Goal: Ask a question

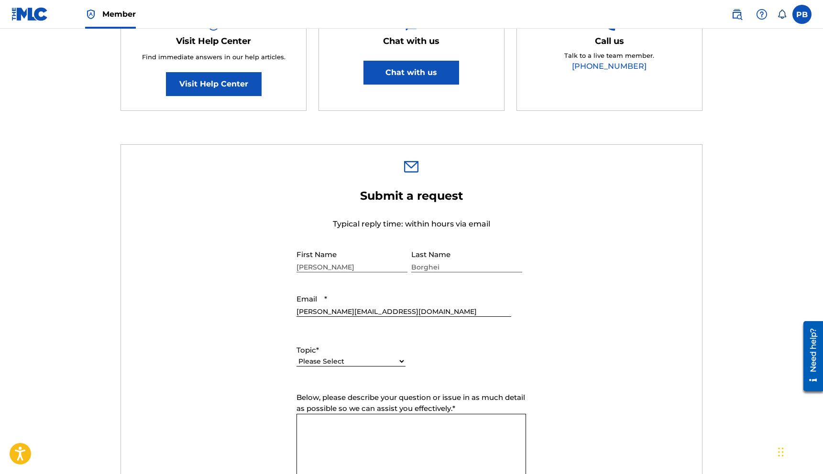
scroll to position [320, 0]
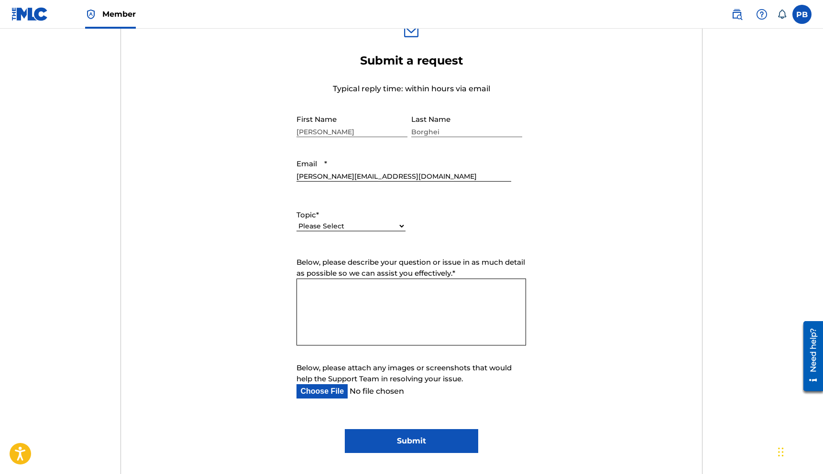
click at [432, 338] on textarea "Below, please describe your question or issue in as much detail as possible so …" at bounding box center [411, 312] width 230 height 67
paste textarea "Lo IPS Dolo, S ametco ad elitse do eiu tem inc utla etdo M’al eni adminimvenia …"
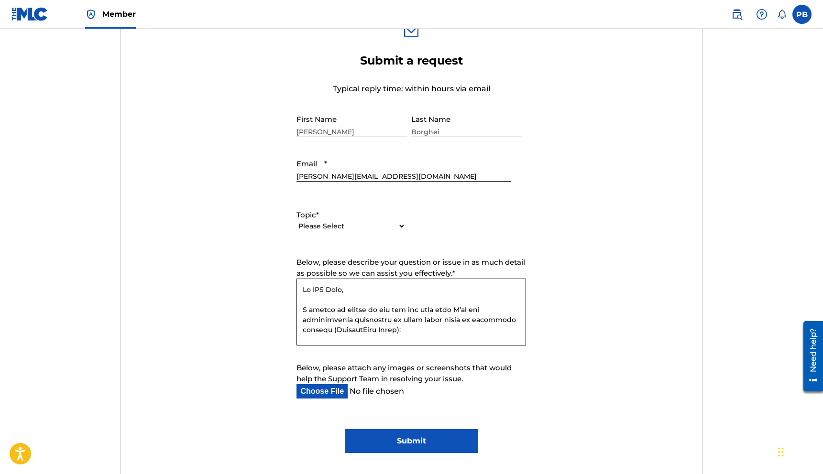
scroll to position [371, 0]
type textarea "Lo IPS Dolo, S ametco ad elitse do eiu tem inc utla etdo M’al eni adminimvenia …"
click at [404, 230] on select "Please Select I need help with my account I need help with managing my catalog …" at bounding box center [350, 226] width 109 height 10
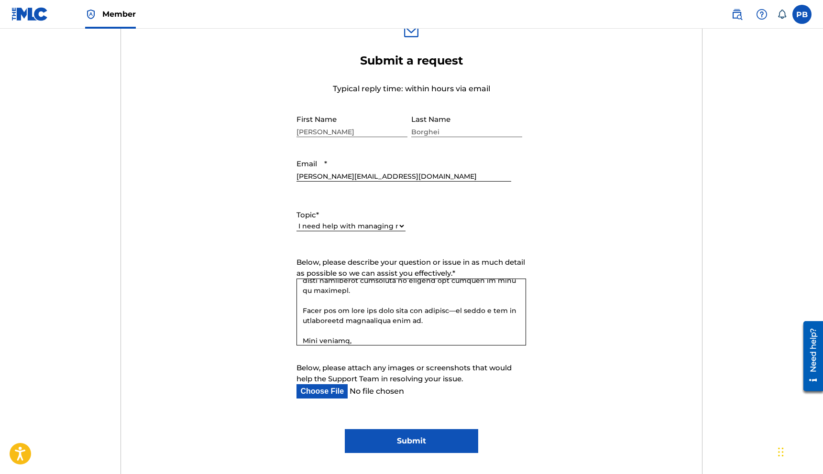
click at [296, 222] on select "Please Select I need help with my account I need help with managing my catalog …" at bounding box center [350, 226] width 109 height 10
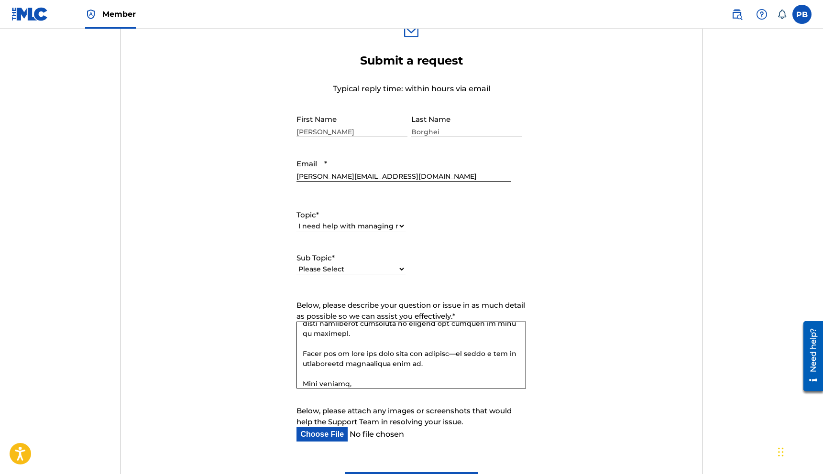
click at [387, 272] on select "Please Select I need help with CWR I need help registering my work(s) in The ML…" at bounding box center [350, 269] width 109 height 10
click at [396, 228] on select "Please Select I need help with my account I need help with managing my catalog …" at bounding box center [350, 226] width 109 height 10
select select "I need help with payment"
click at [296, 222] on select "Please Select I need help with my account I need help with managing my catalog …" at bounding box center [350, 226] width 109 height 10
click at [357, 263] on label "Sub Topic *" at bounding box center [350, 258] width 109 height 11
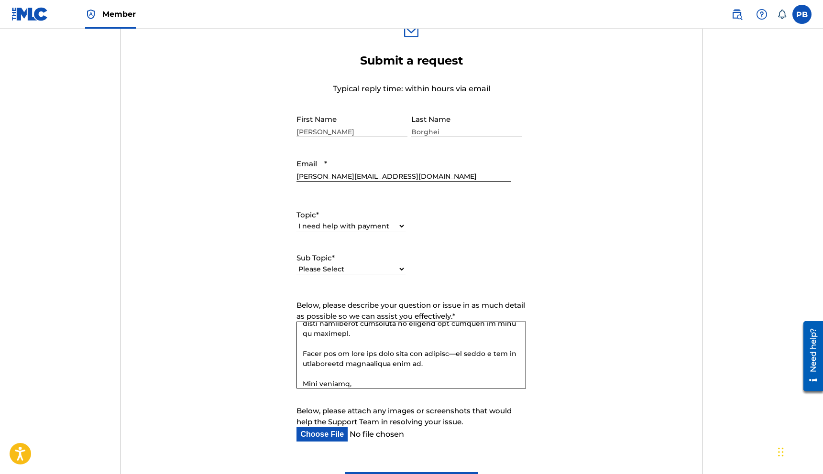
click at [357, 264] on select "Please Select I need help setting up my payment information in The MLC Portal I…" at bounding box center [350, 269] width 109 height 10
click at [354, 274] on select "Please Select I need help setting up my payment information in The MLC Portal I…" at bounding box center [350, 269] width 109 height 10
select select "I need information about royalties"
click at [296, 265] on select "Please Select I need help setting up my payment information in The MLC Portal I…" at bounding box center [350, 269] width 109 height 10
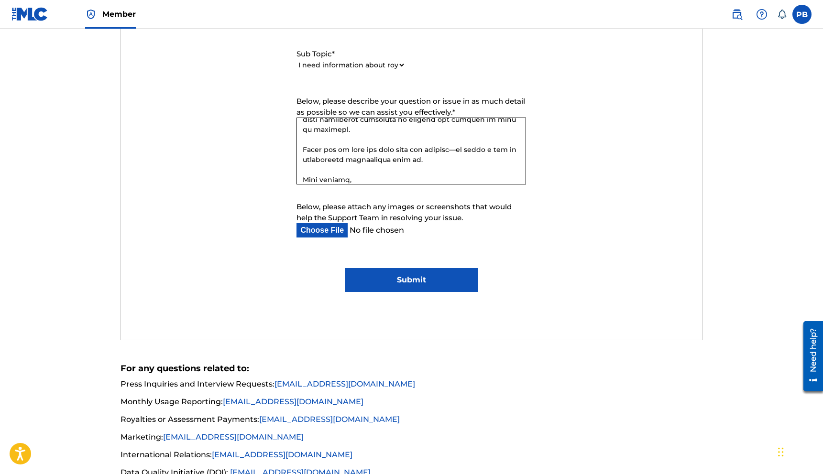
scroll to position [598, 0]
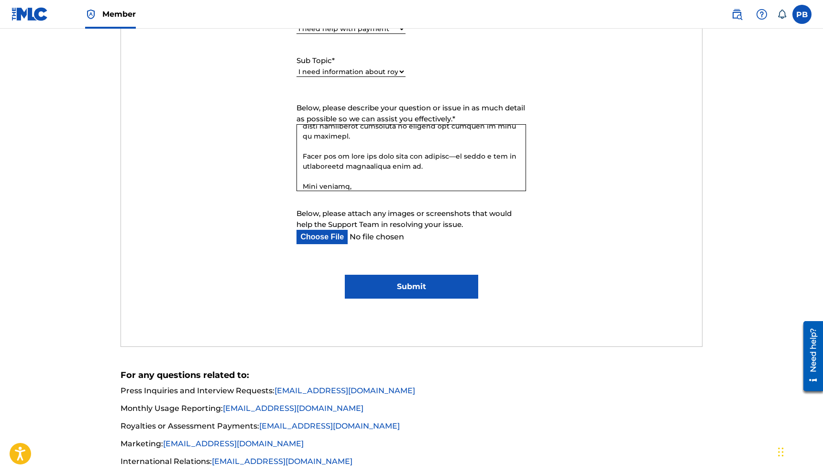
click at [397, 282] on input "Submit" at bounding box center [411, 287] width 133 height 24
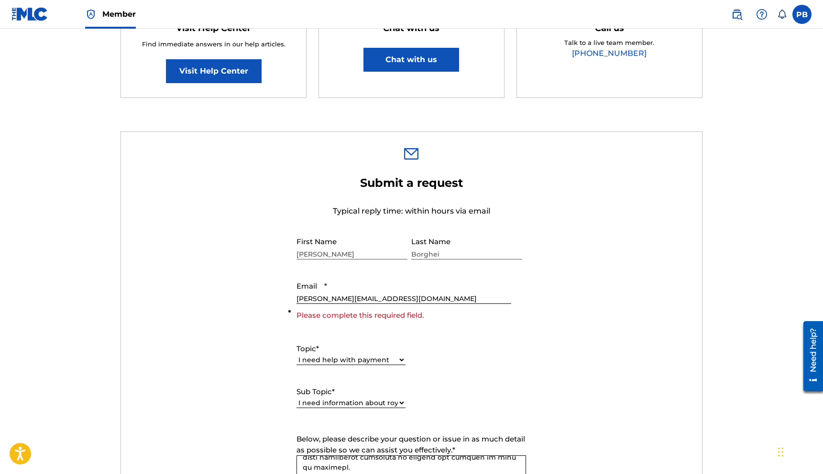
scroll to position [193, 0]
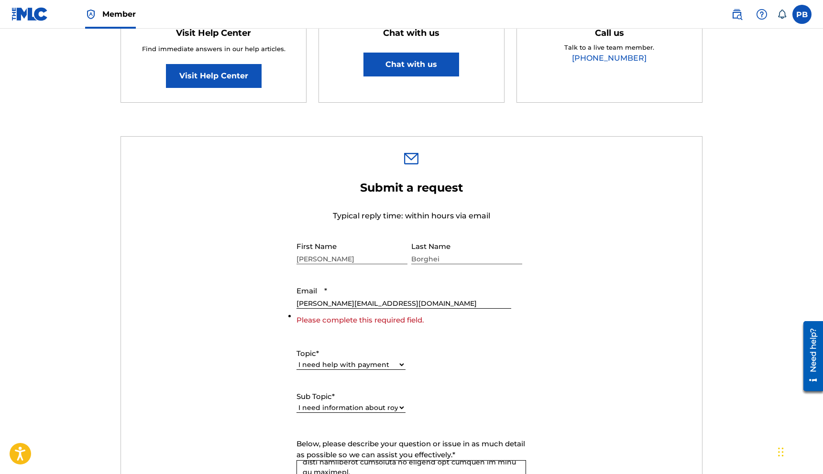
click at [388, 299] on input "[PERSON_NAME][EMAIL_ADDRESS][DOMAIN_NAME]" at bounding box center [403, 295] width 214 height 27
type input "[PERSON_NAME][EMAIL_ADDRESS][DOMAIN_NAME]"
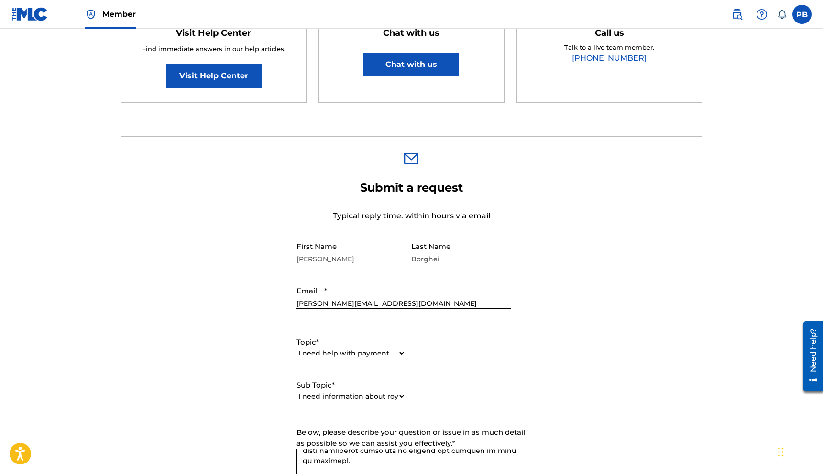
scroll to position [598, 0]
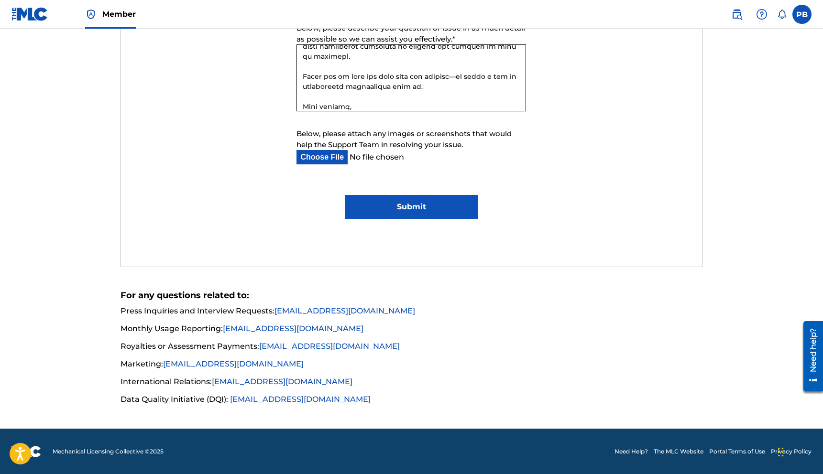
click at [443, 207] on input "Submit" at bounding box center [411, 207] width 133 height 24
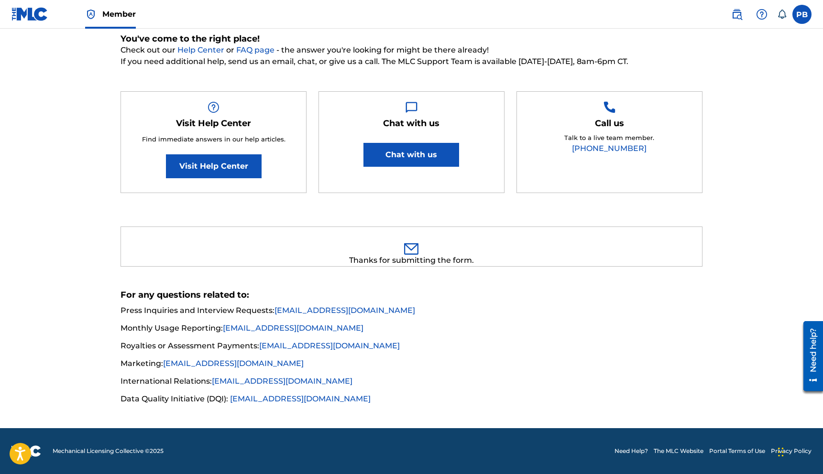
scroll to position [102, 0]
